Goal: Obtain resource: Obtain resource

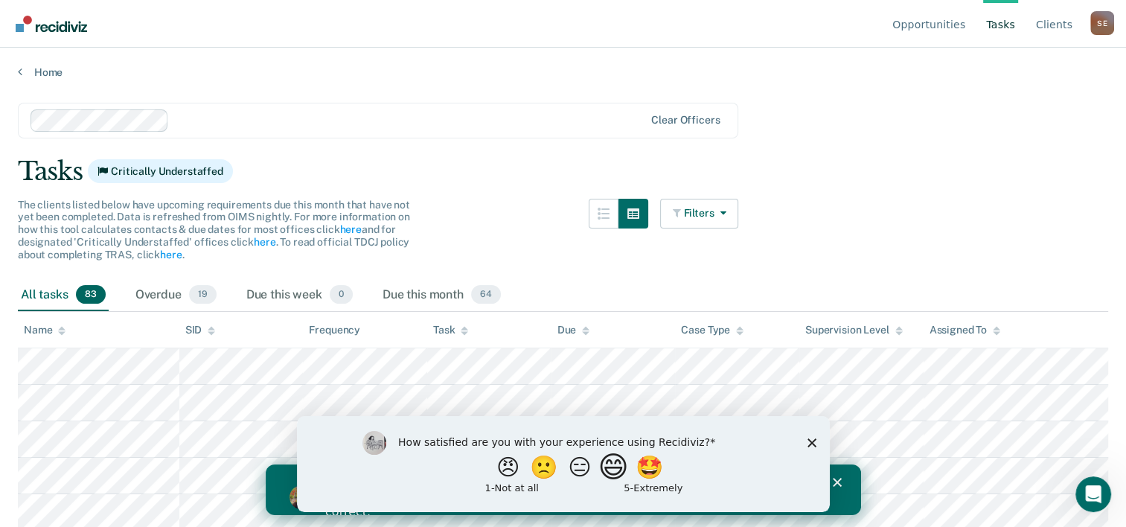
click at [614, 470] on button "😄" at bounding box center [614, 467] width 35 height 30
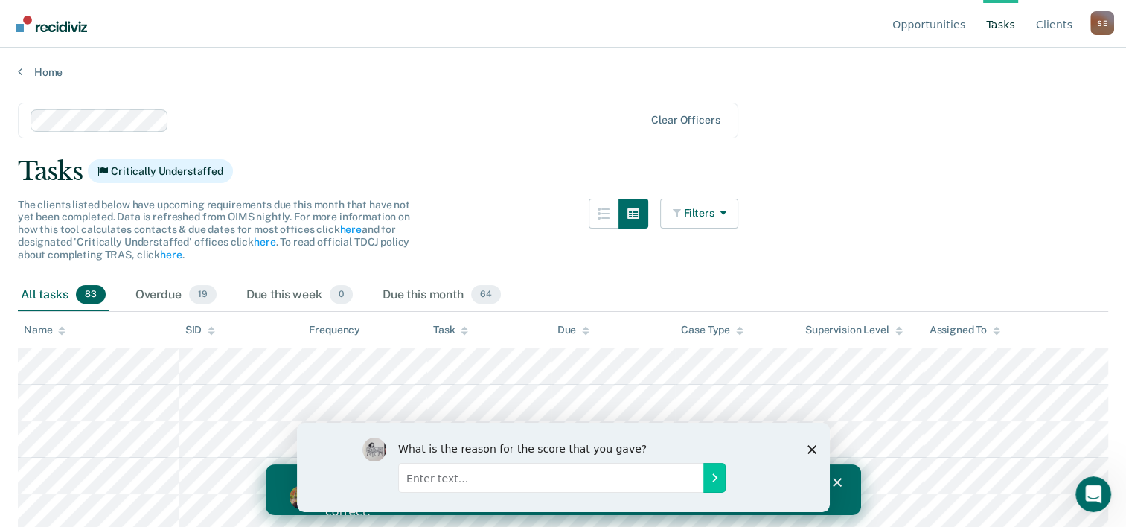
click at [809, 447] on polygon "Close survey" at bounding box center [810, 448] width 9 height 9
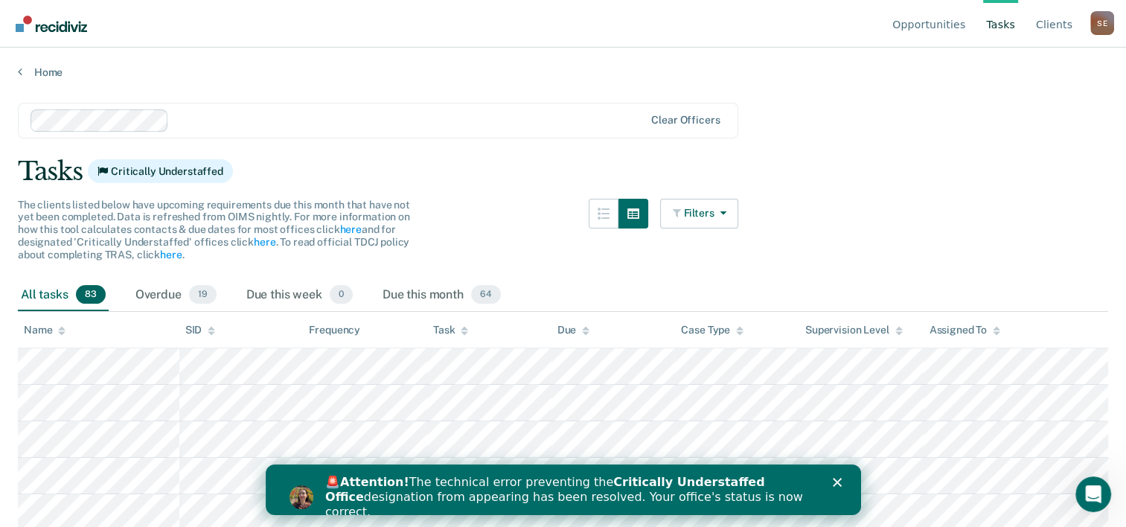
click at [838, 479] on icon "Close" at bounding box center [836, 482] width 9 height 9
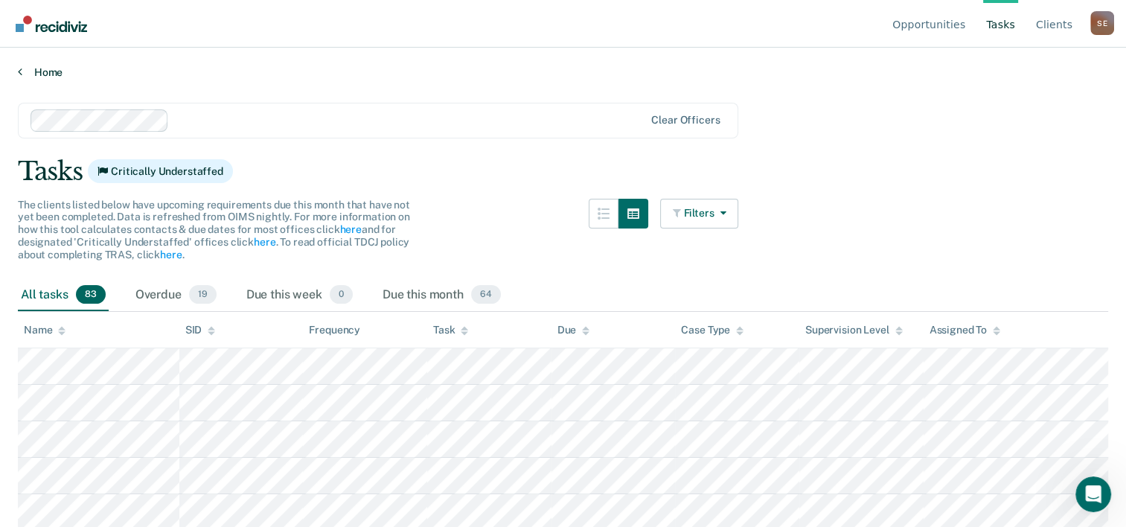
click at [58, 77] on link "Home" at bounding box center [563, 71] width 1090 height 13
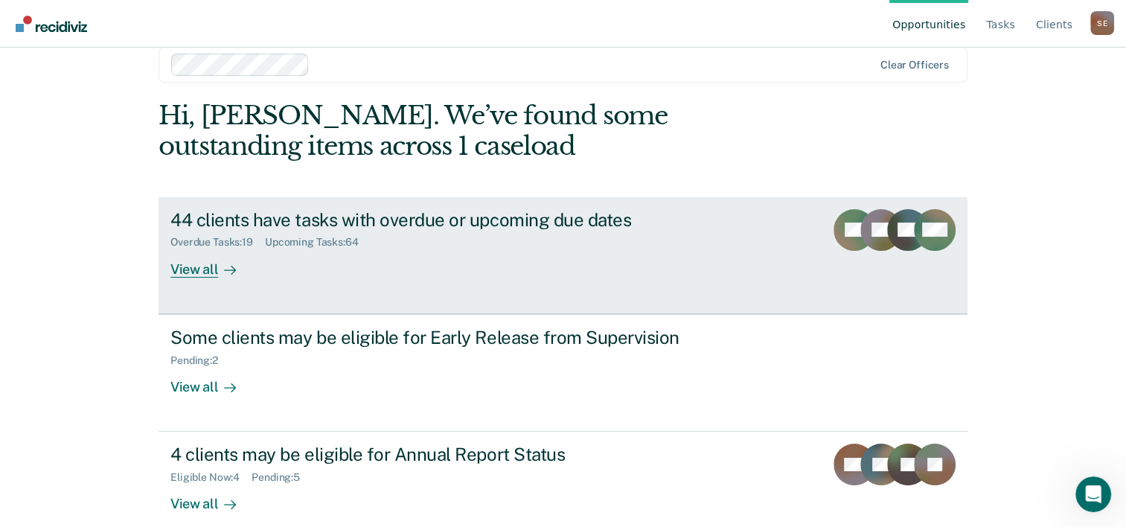
scroll to position [45, 0]
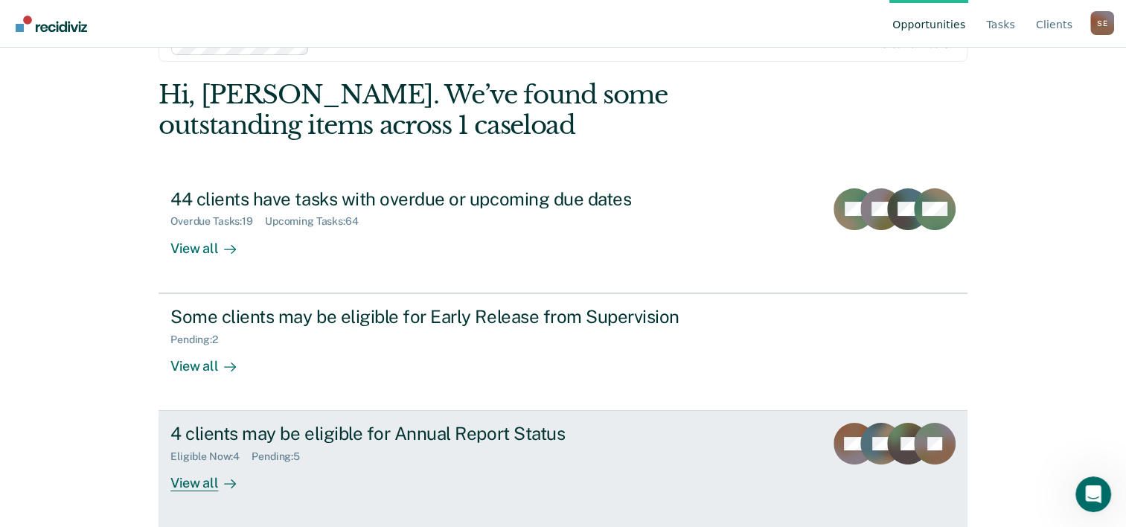
click at [321, 446] on div "Eligible Now : 4 Pending : 5" at bounding box center [431, 453] width 522 height 19
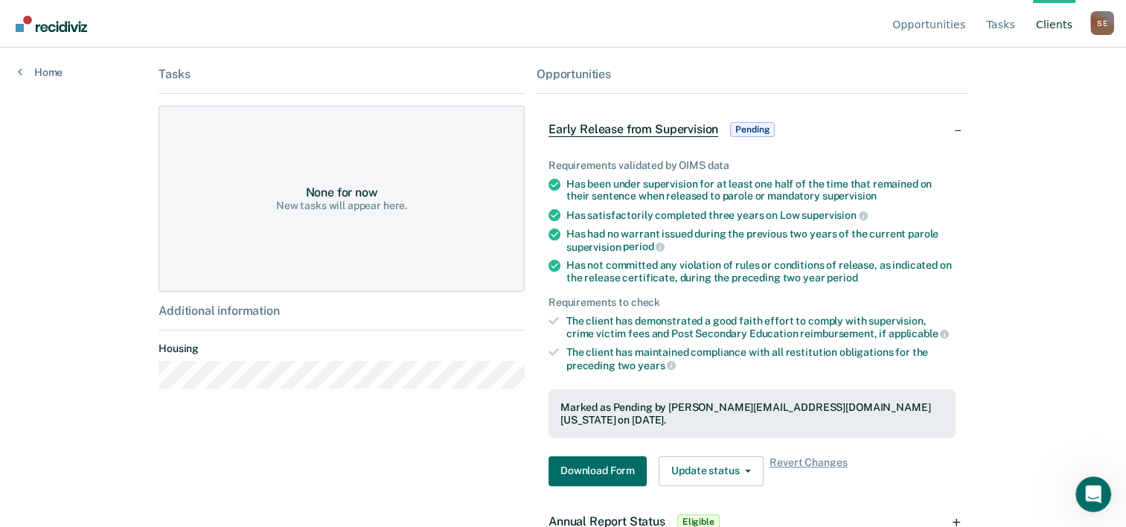
scroll to position [244, 0]
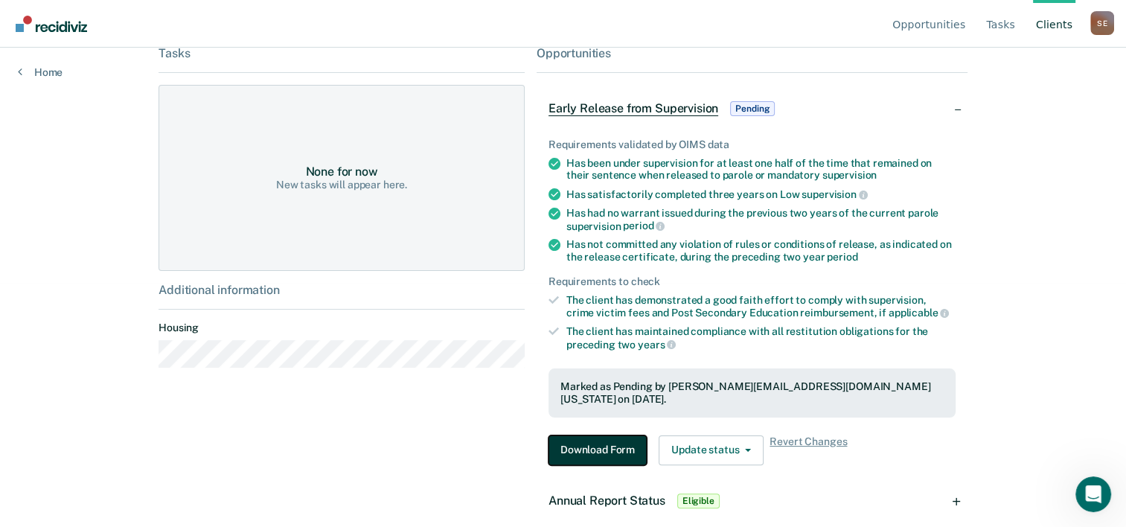
click at [579, 435] on button "Download Form" at bounding box center [597, 450] width 98 height 30
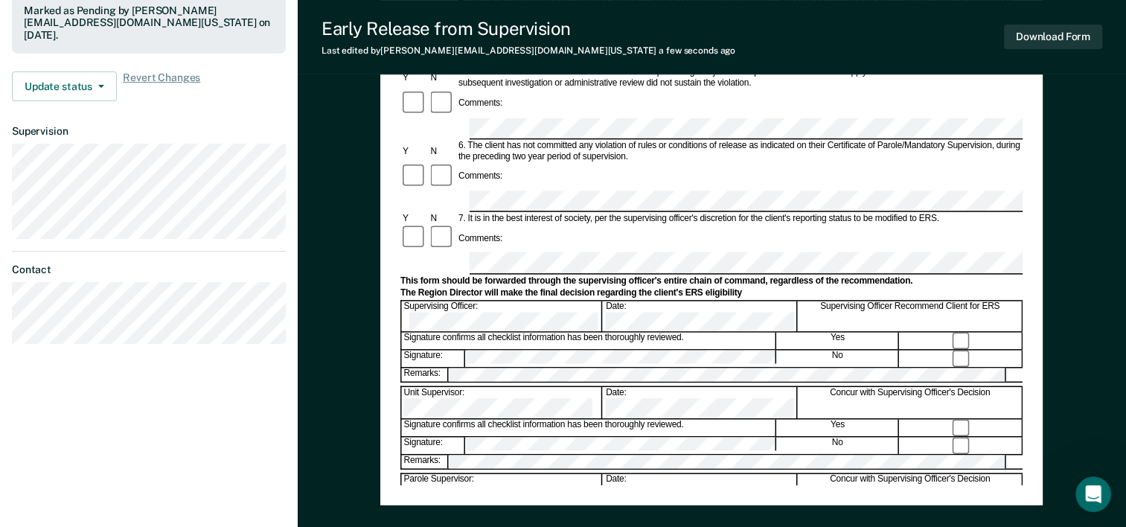
scroll to position [446, 0]
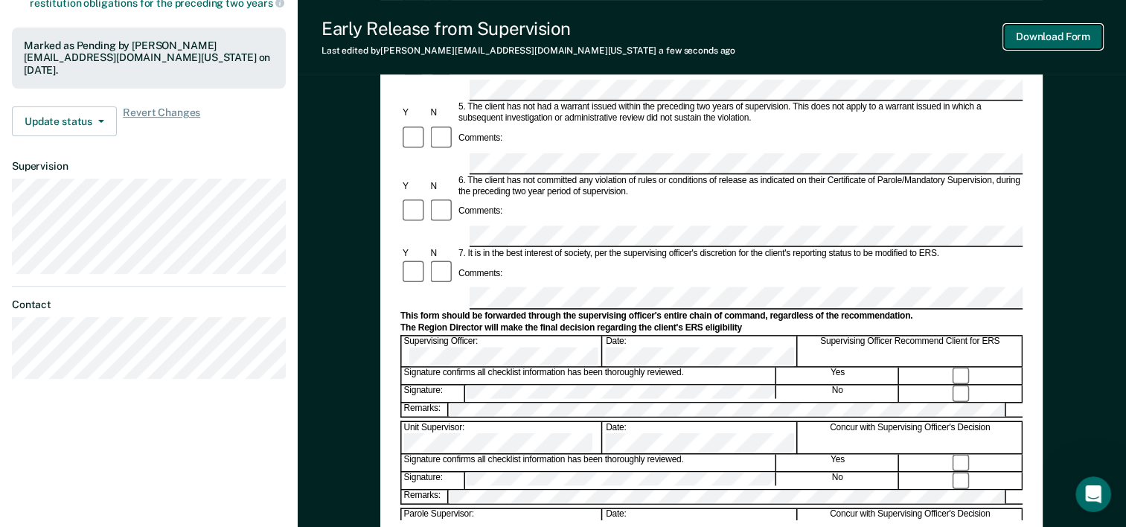
click at [1045, 39] on button "Download Form" at bounding box center [1053, 37] width 98 height 25
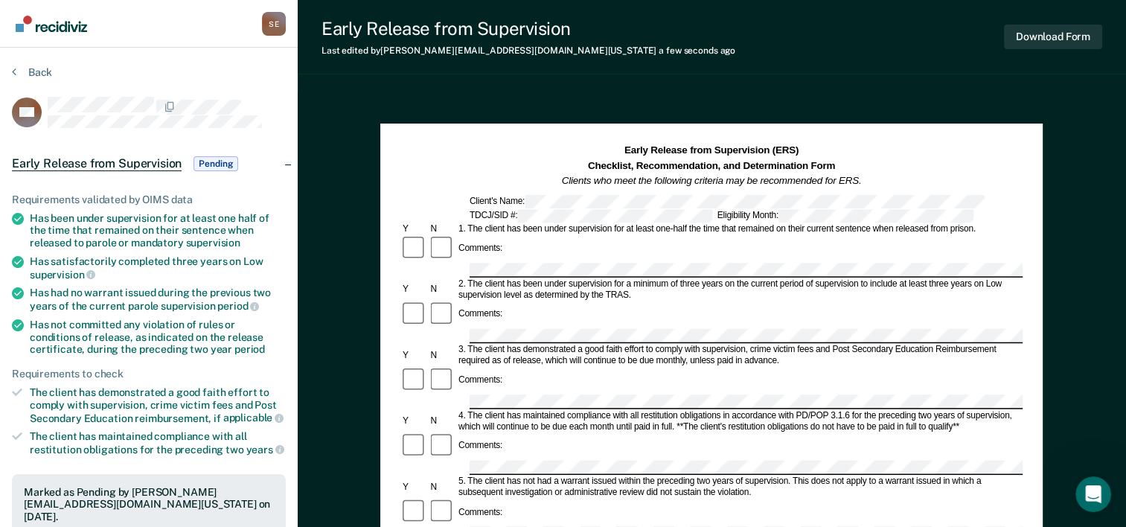
scroll to position [0, 0]
click at [23, 72] on button "Back" at bounding box center [32, 71] width 40 height 13
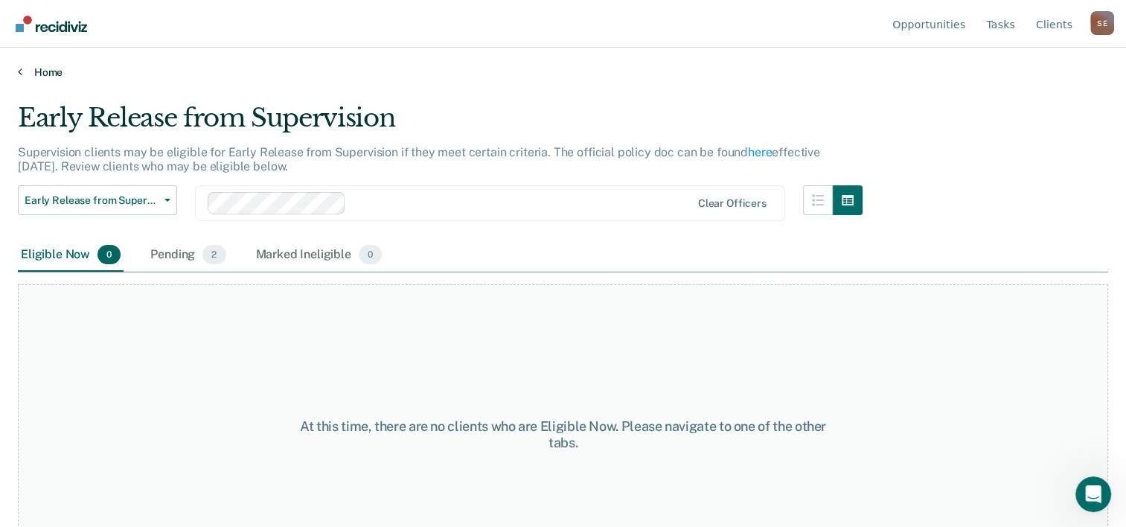
click at [52, 71] on link "Home" at bounding box center [563, 71] width 1090 height 13
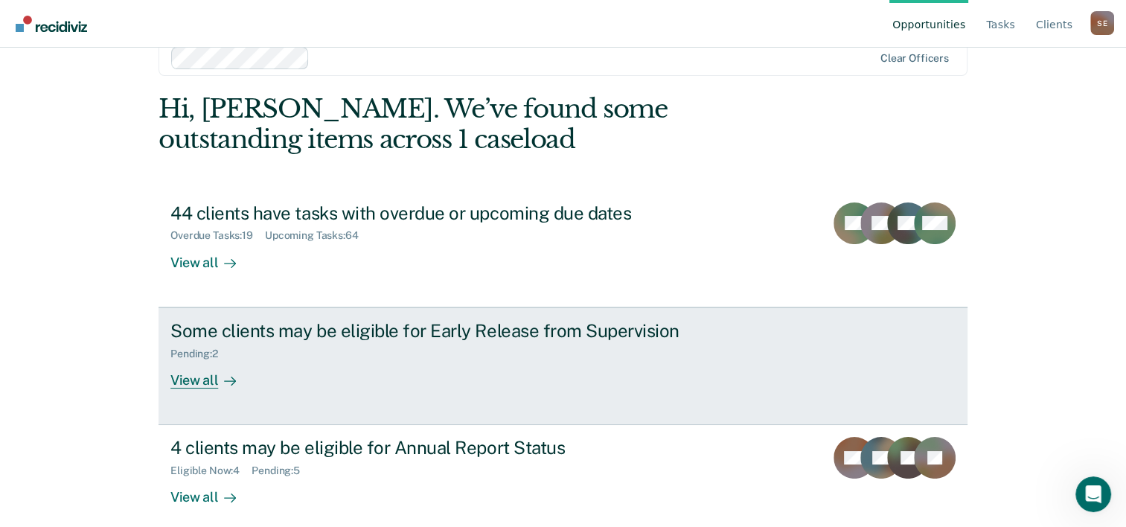
scroll to position [45, 0]
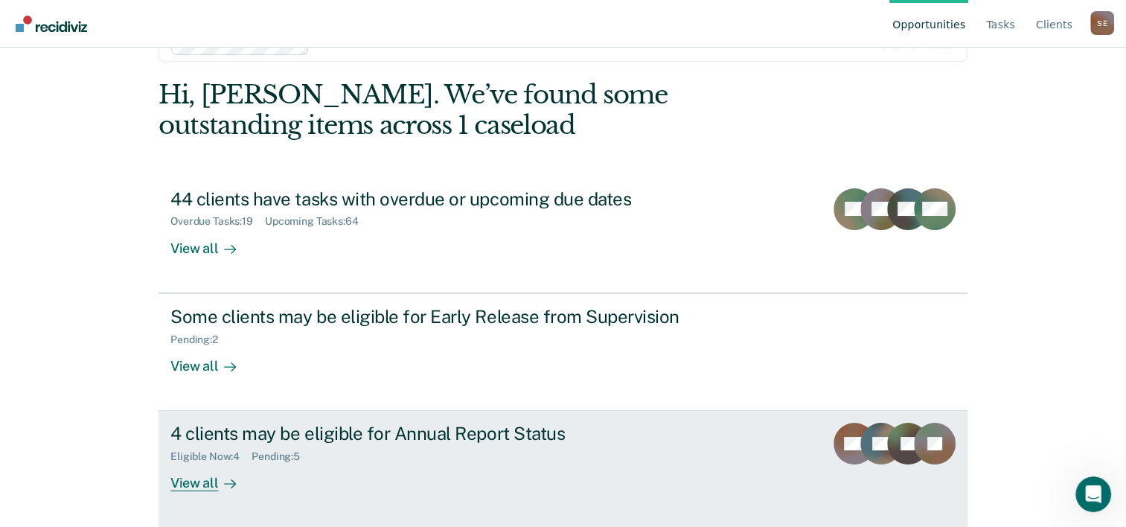
click at [256, 446] on div "Eligible Now : 4 Pending : 5" at bounding box center [431, 453] width 522 height 19
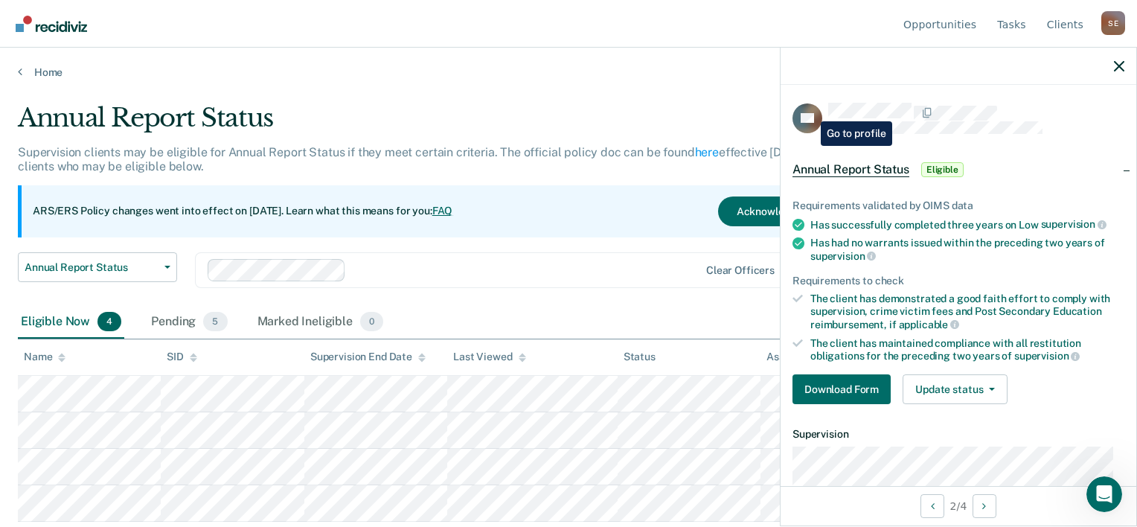
click at [805, 110] on rect at bounding box center [807, 118] width 30 height 30
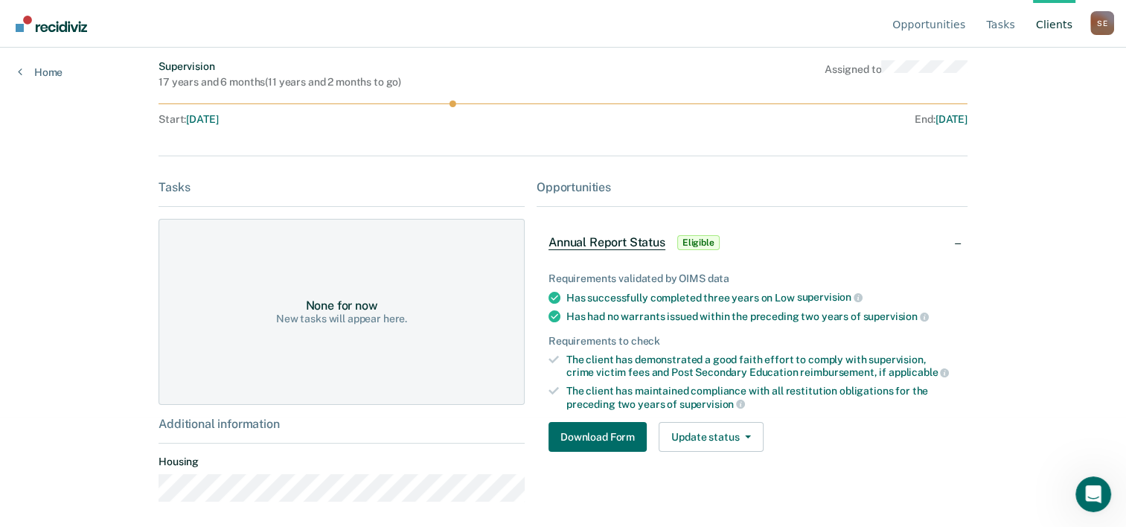
scroll to position [114, 0]
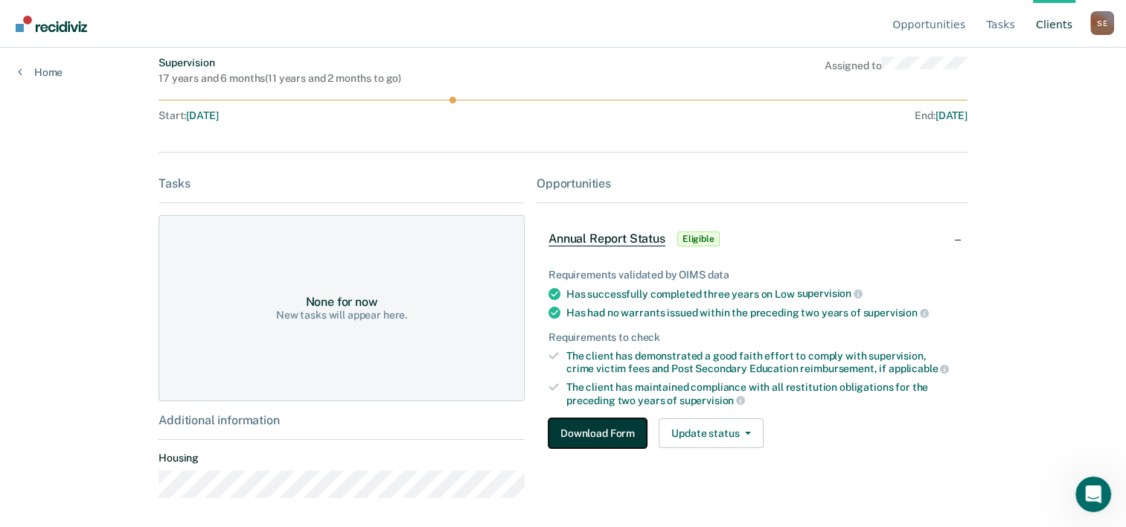
click at [582, 428] on button "Download Form" at bounding box center [597, 433] width 98 height 30
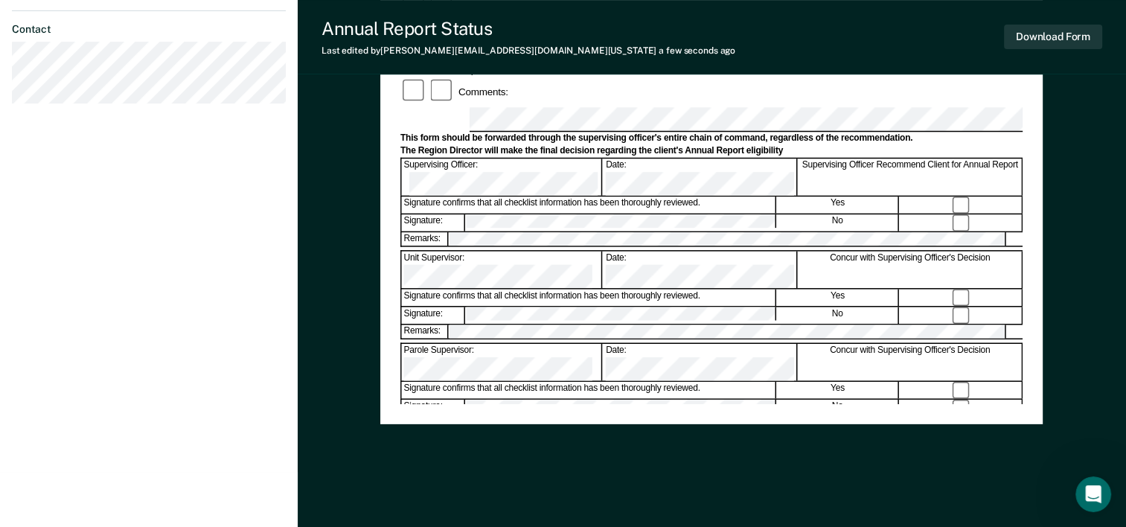
scroll to position [575, 0]
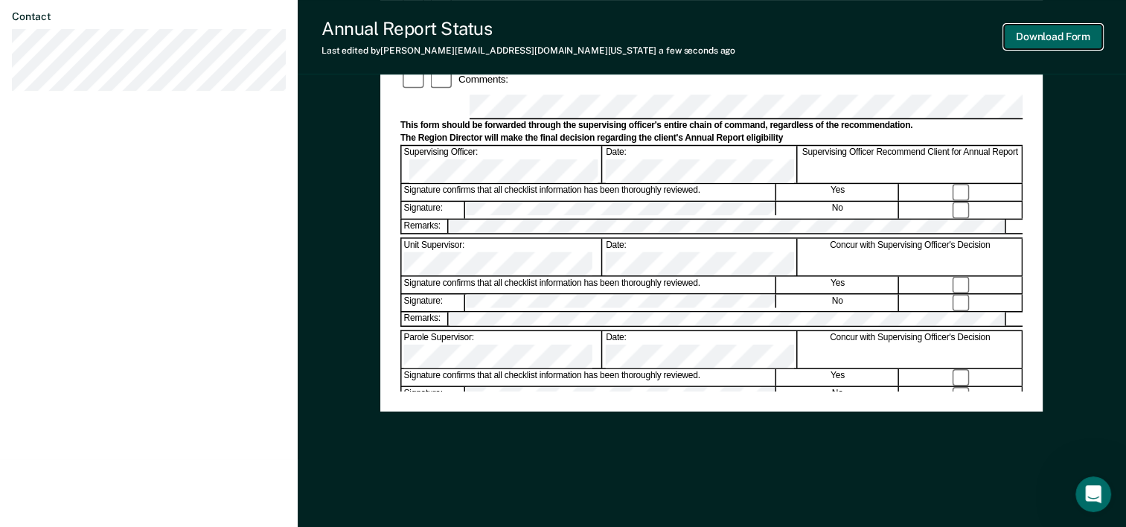
click at [1064, 37] on button "Download Form" at bounding box center [1053, 37] width 98 height 25
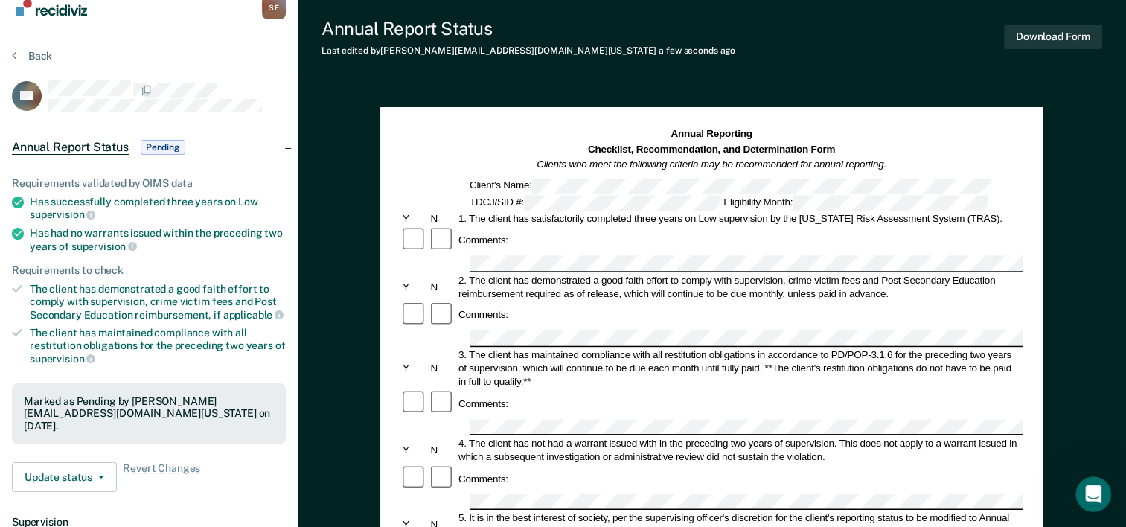
scroll to position [0, 0]
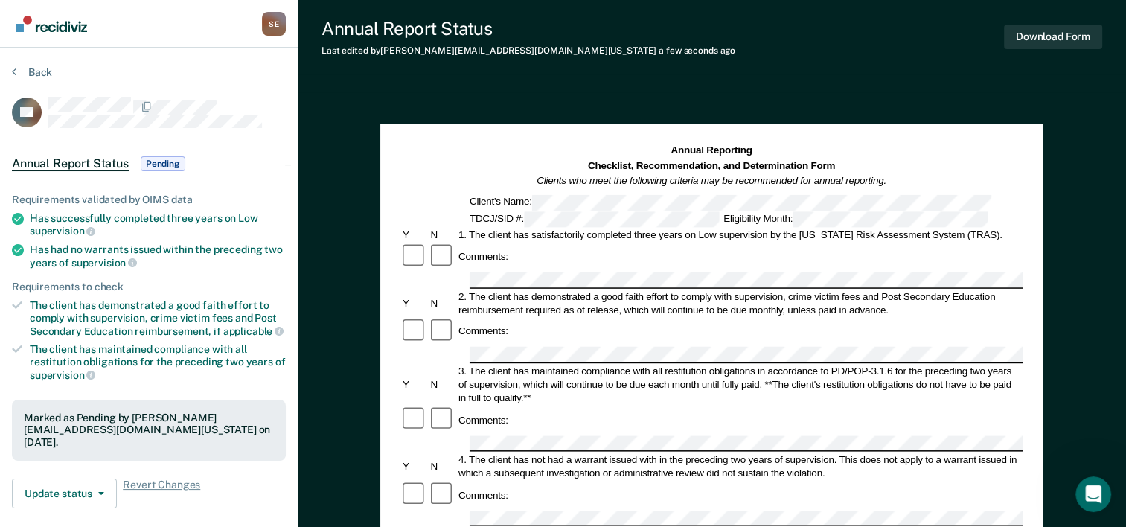
click at [33, 65] on section "Back LO Annual Report Status Pending Requirements validated by OIMS data Has su…" at bounding box center [149, 414] width 298 height 733
click at [29, 74] on button "Back" at bounding box center [32, 71] width 40 height 13
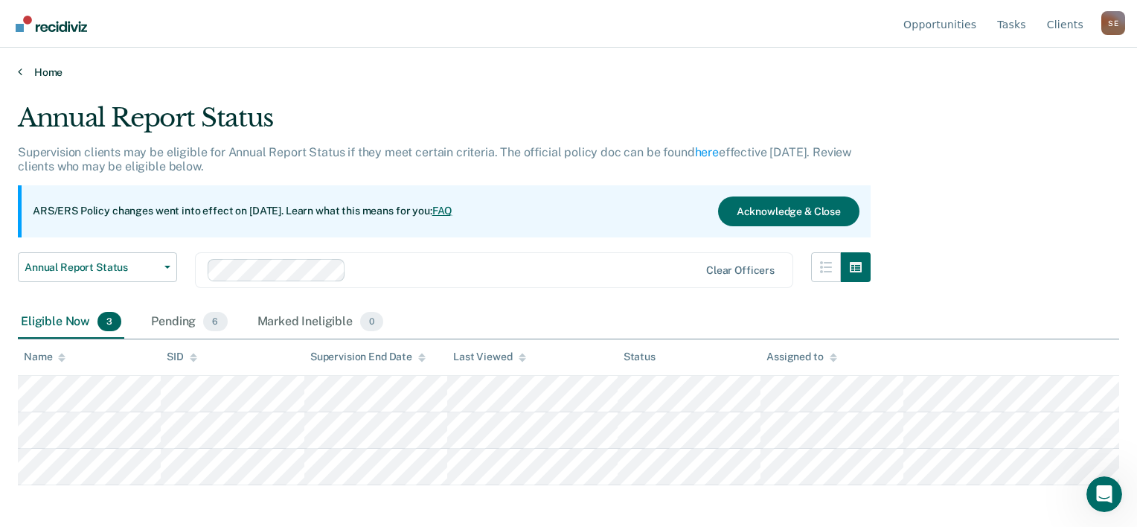
click at [29, 74] on link "Home" at bounding box center [568, 71] width 1101 height 13
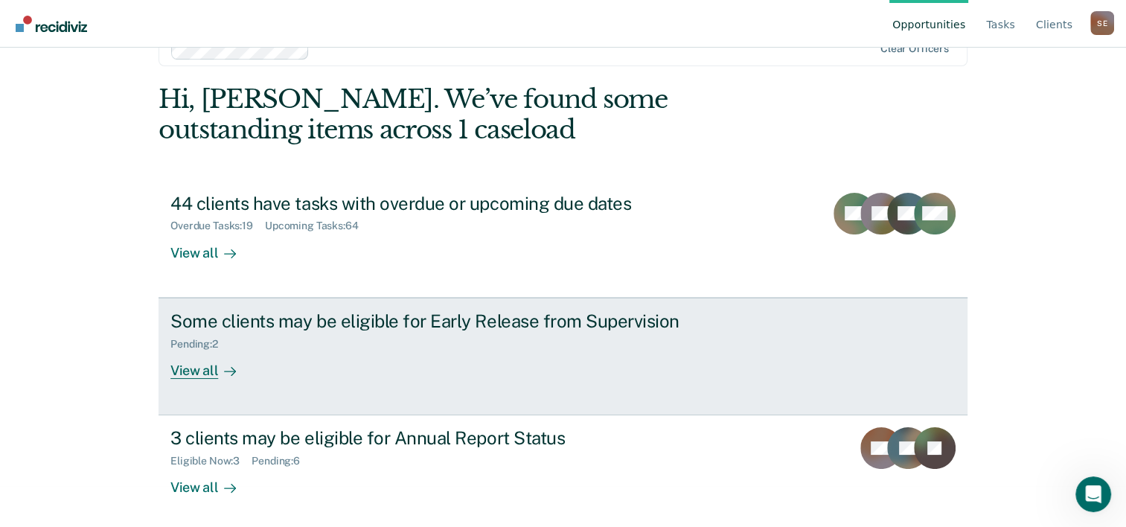
scroll to position [45, 0]
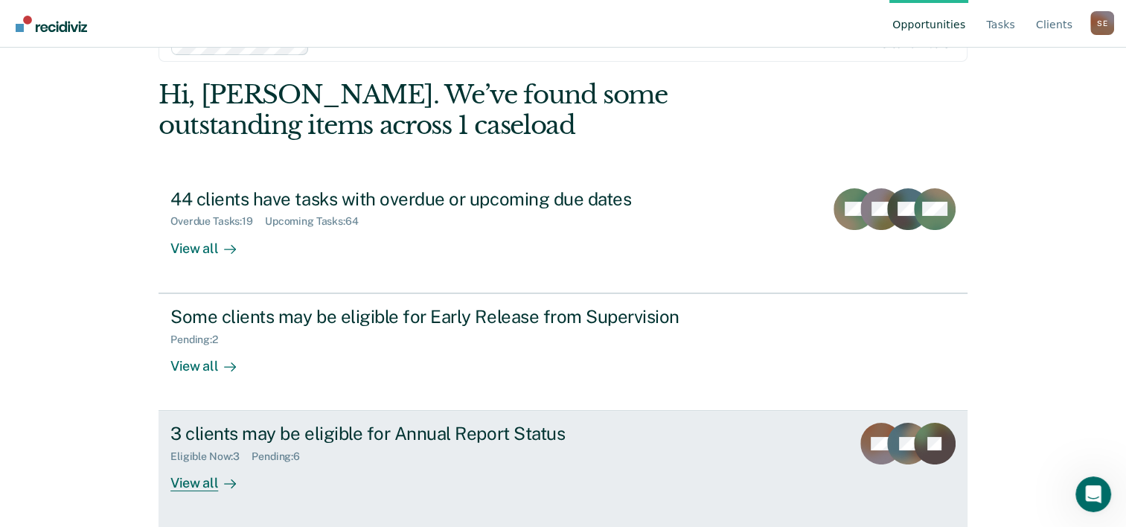
click at [250, 442] on div "3 clients may be eligible for Annual Report Status" at bounding box center [431, 434] width 522 height 22
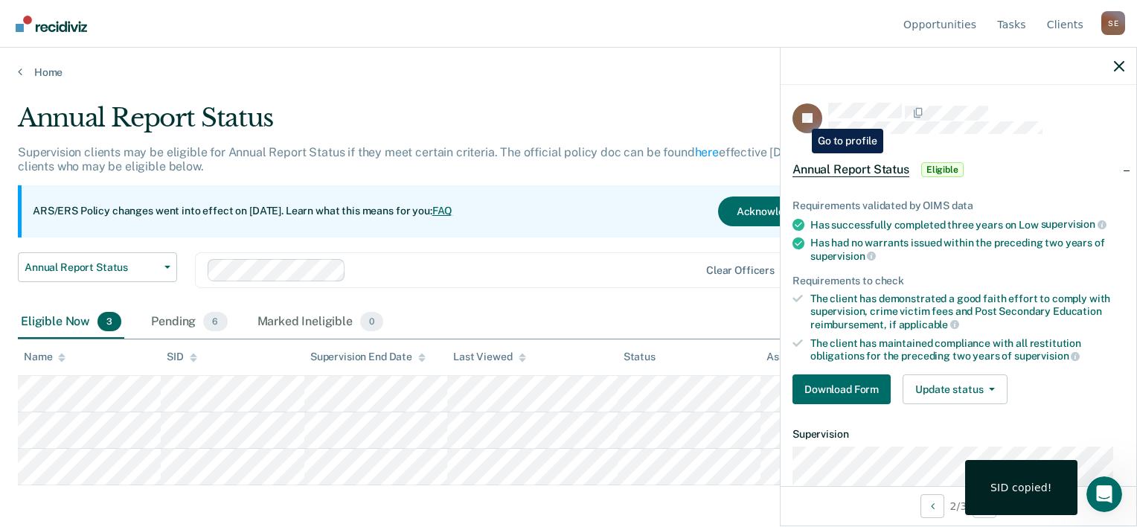
click at [801, 118] on rect at bounding box center [807, 118] width 30 height 30
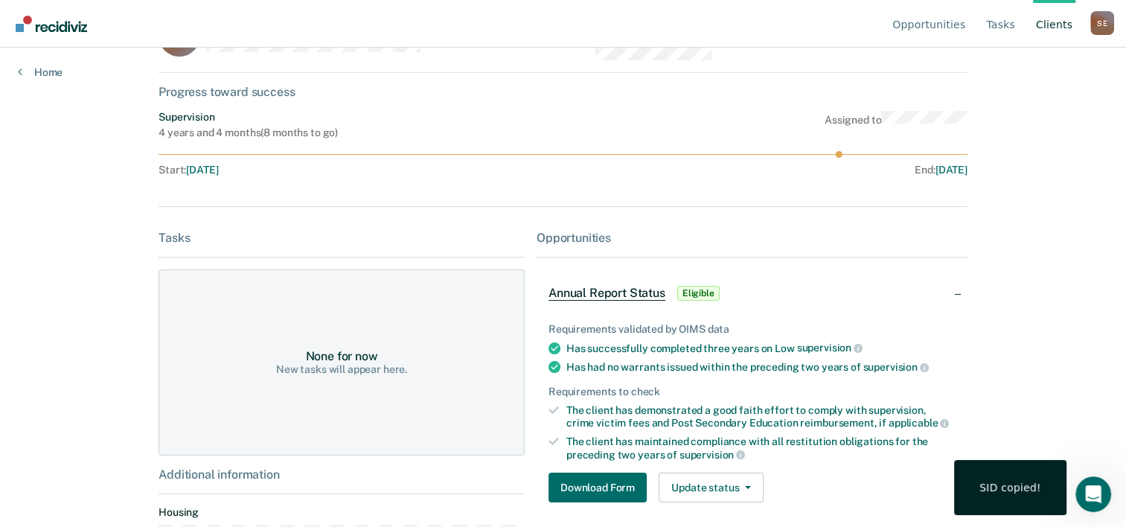
scroll to position [114, 0]
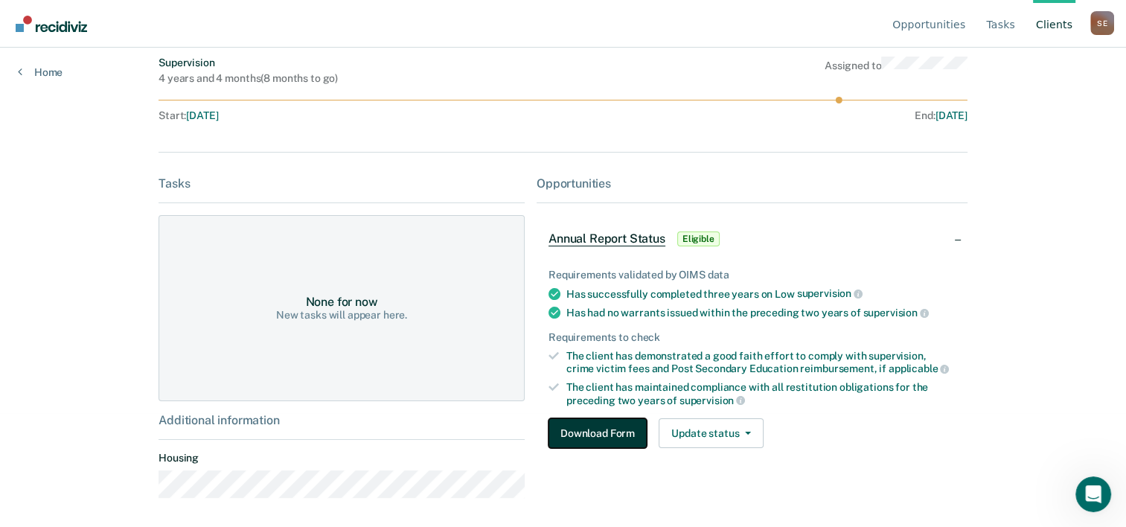
click at [577, 440] on button "Download Form" at bounding box center [597, 433] width 98 height 30
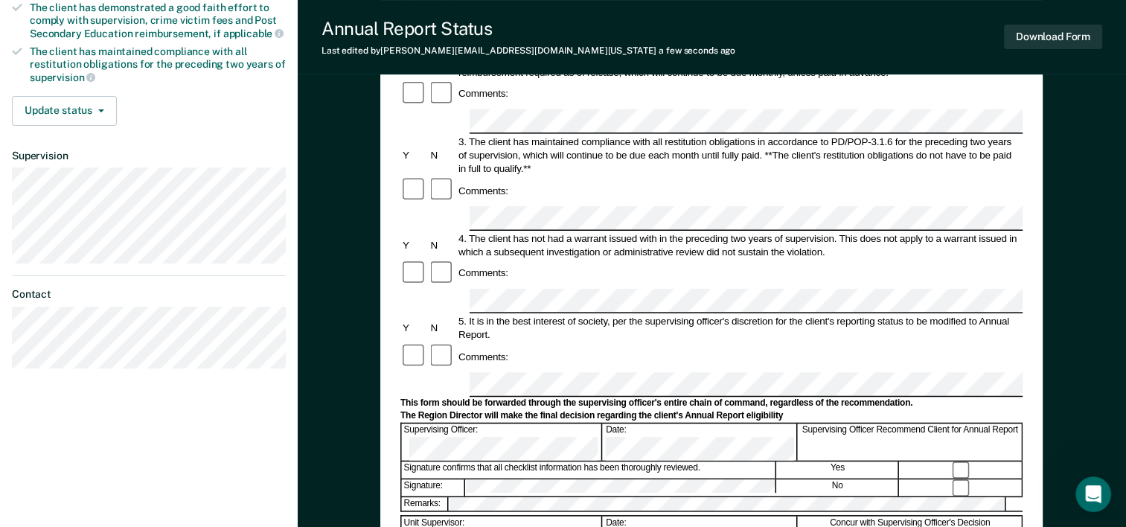
scroll to position [575, 0]
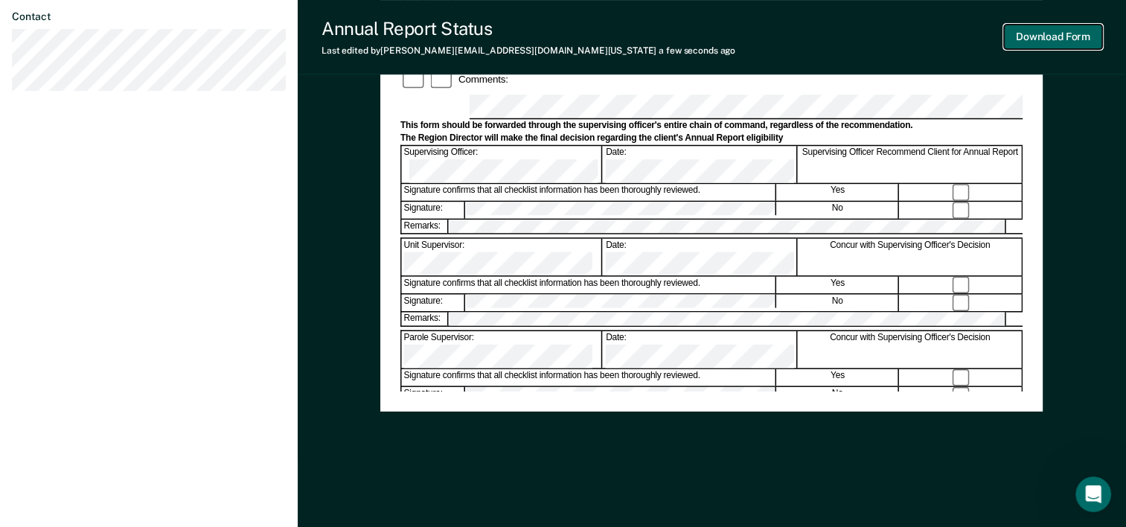
click at [1049, 41] on button "Download Form" at bounding box center [1053, 37] width 98 height 25
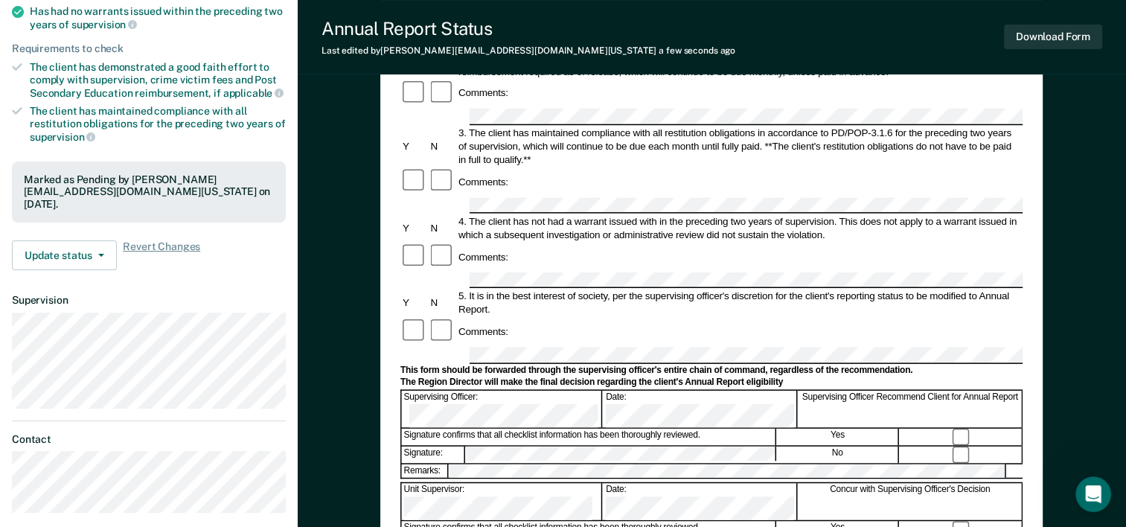
scroll to position [0, 0]
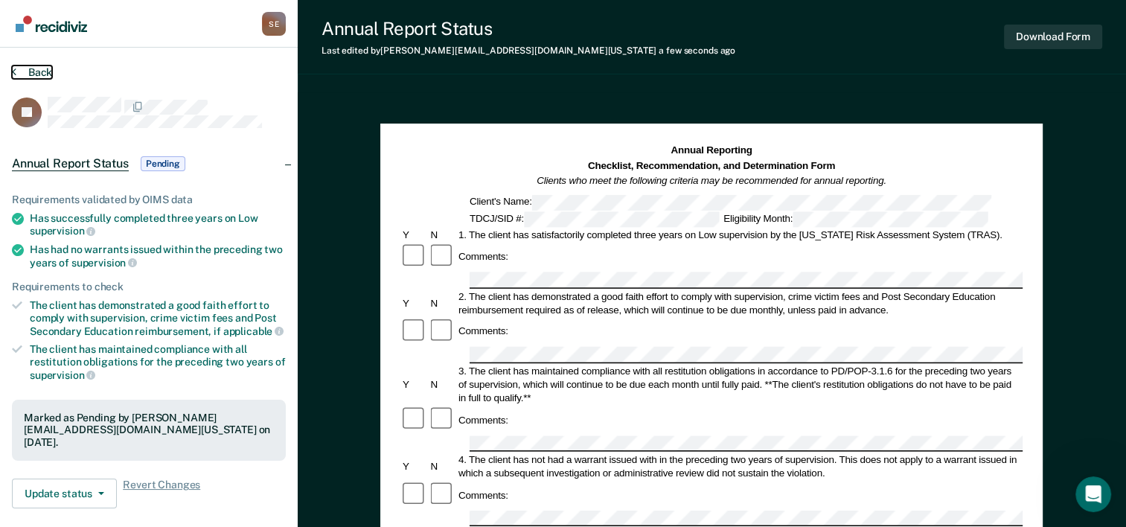
click at [36, 69] on button "Back" at bounding box center [32, 71] width 40 height 13
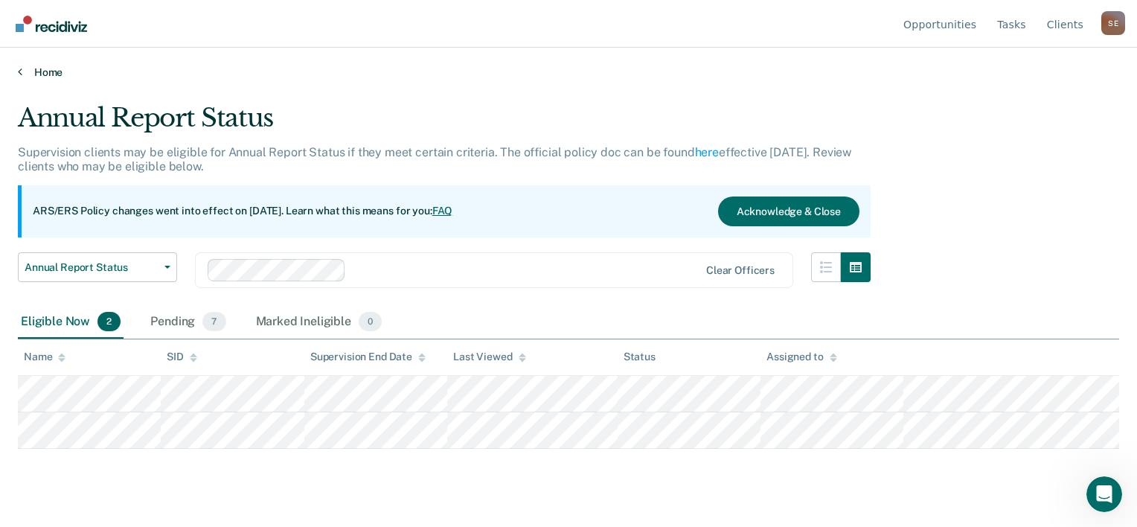
click at [36, 69] on link "Home" at bounding box center [568, 71] width 1101 height 13
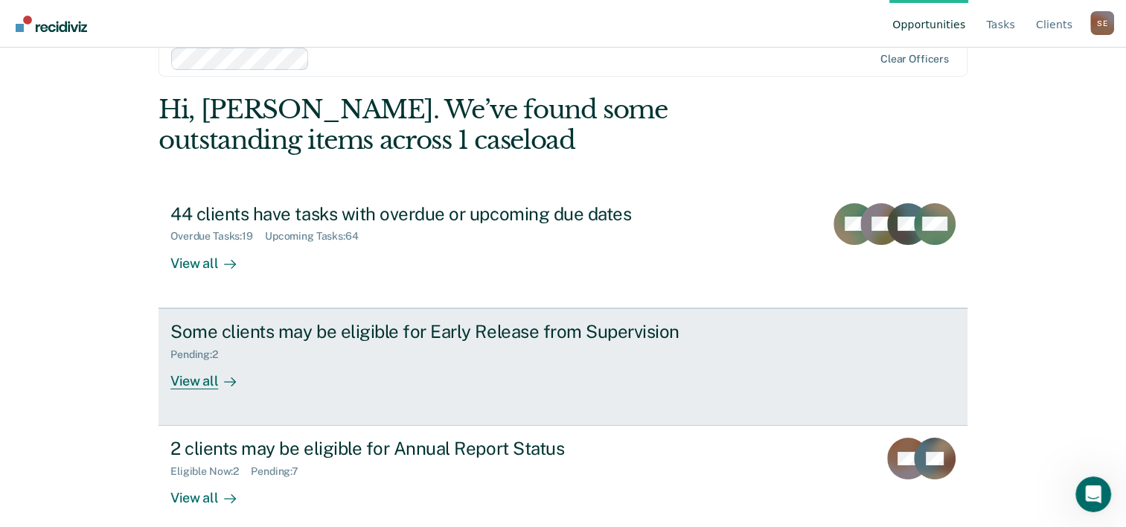
scroll to position [45, 0]
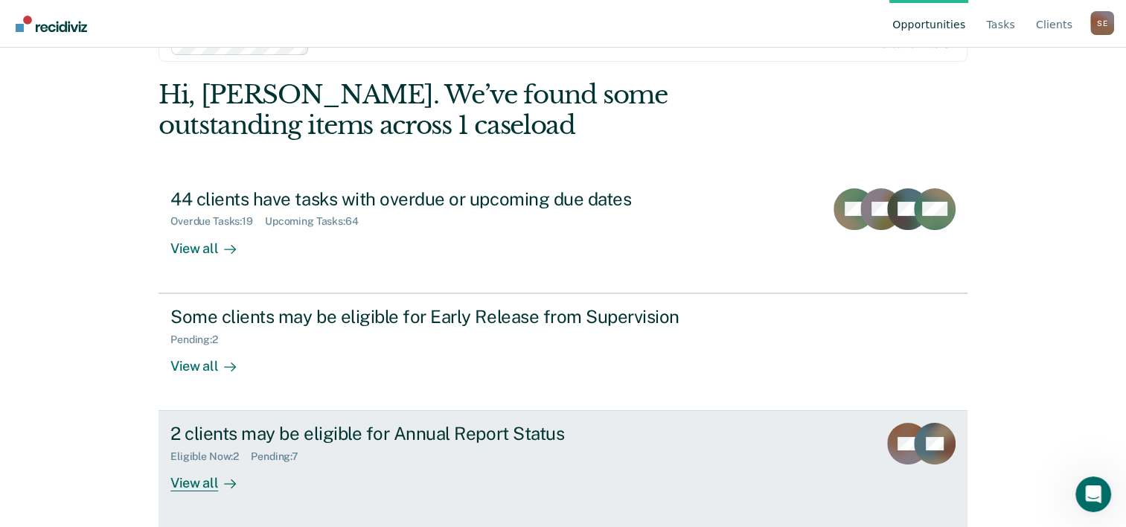
click at [198, 463] on div "View all" at bounding box center [211, 477] width 83 height 29
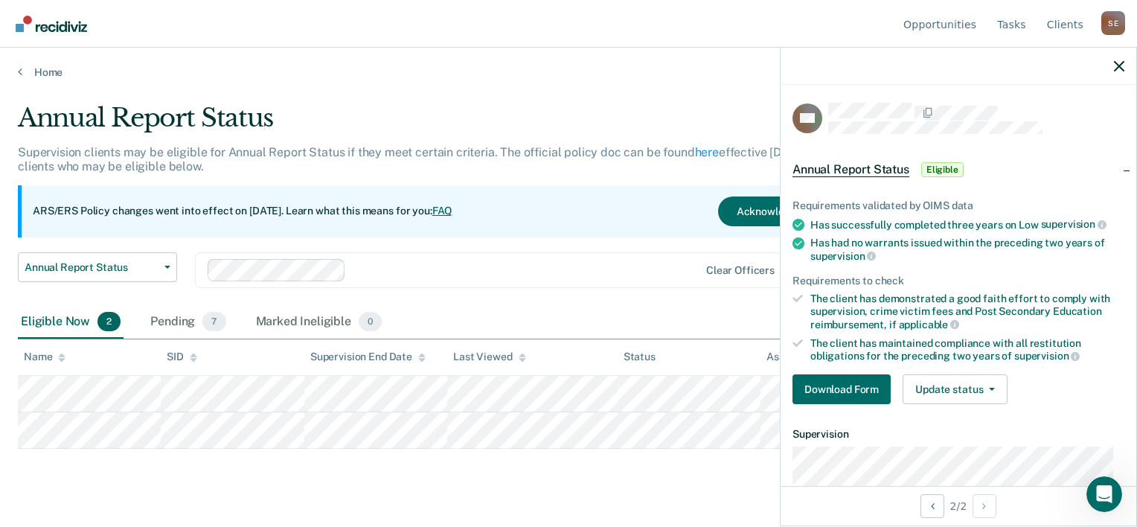
click at [211, 452] on div "Annual Report Status Supervision clients may be eligible for Annual Report Stat…" at bounding box center [568, 283] width 1101 height 360
click at [216, 493] on main "Annual Report Status Supervision clients may be eligible for Annual Report Stat…" at bounding box center [568, 300] width 1137 height 443
click at [845, 383] on button "Download Form" at bounding box center [841, 389] width 98 height 30
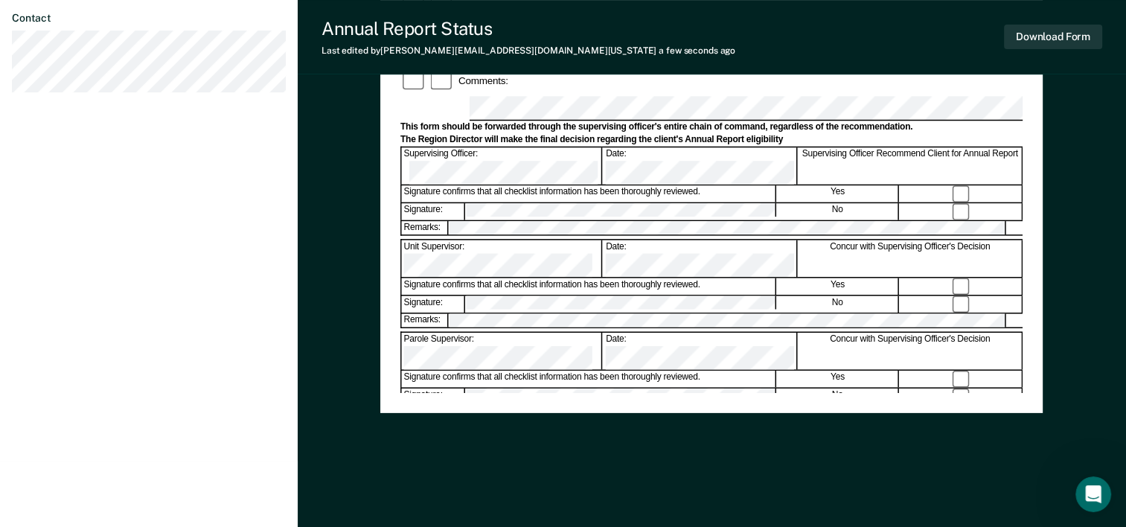
scroll to position [575, 0]
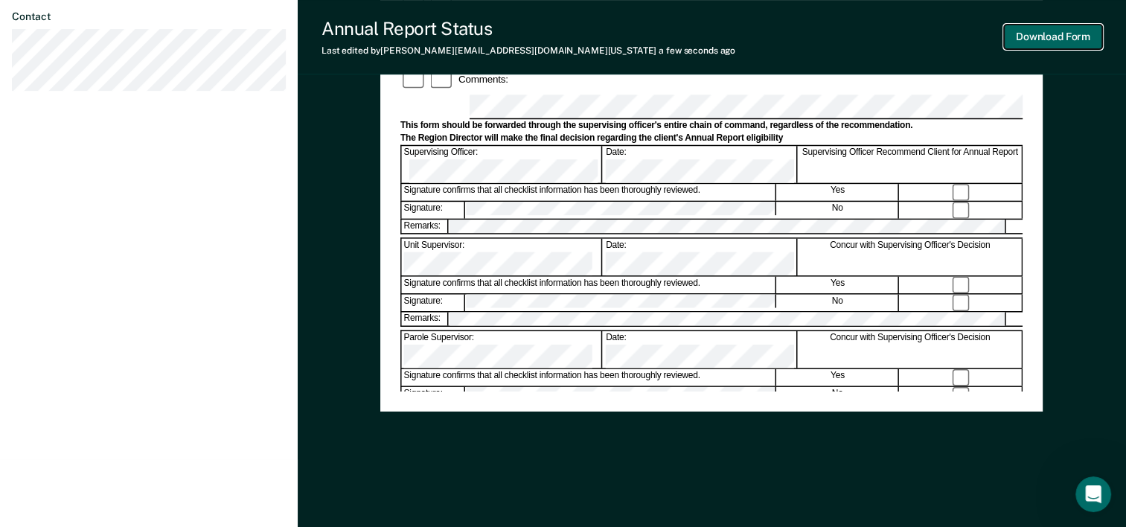
click at [1050, 33] on button "Download Form" at bounding box center [1053, 37] width 98 height 25
